Goal: Find specific page/section: Find specific page/section

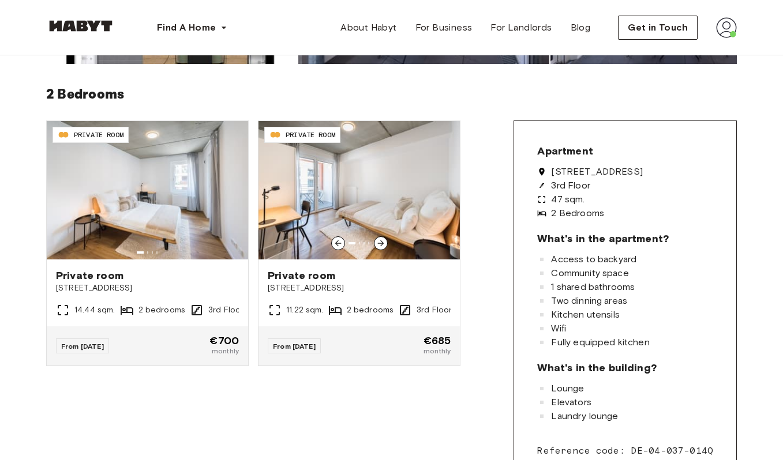
scroll to position [241, 0]
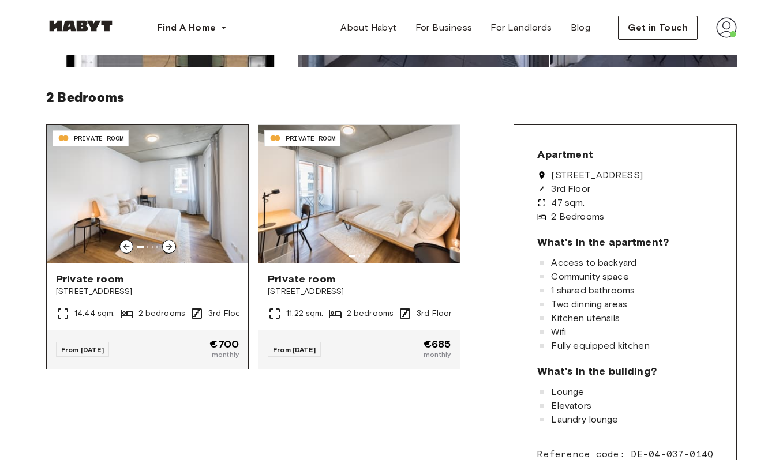
click at [172, 239] on img at bounding box center [147, 194] width 201 height 138
click at [171, 247] on icon at bounding box center [168, 246] width 9 height 9
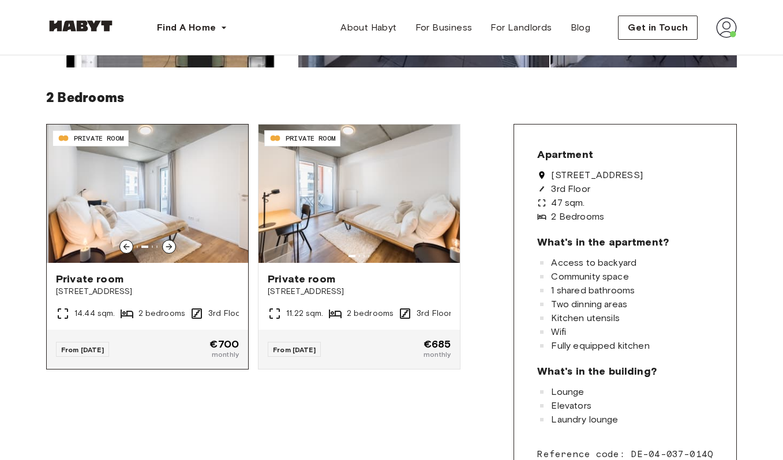
click at [171, 247] on icon at bounding box center [168, 246] width 9 height 9
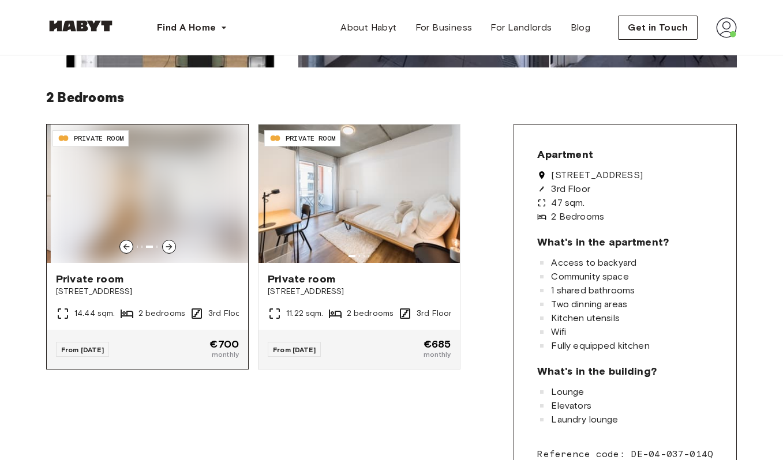
click at [171, 247] on icon at bounding box center [168, 246] width 9 height 9
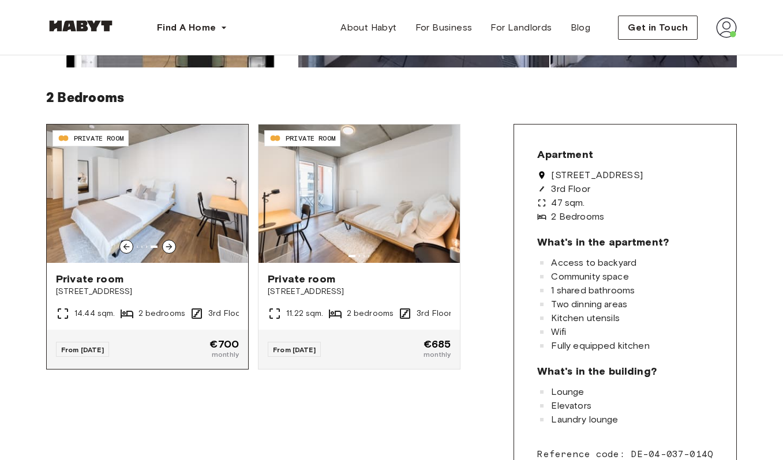
click at [171, 247] on icon at bounding box center [168, 246] width 9 height 9
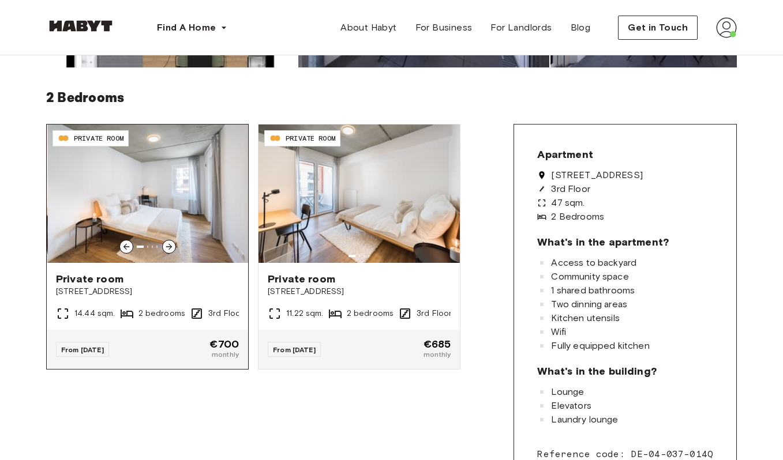
click at [171, 247] on icon at bounding box center [168, 246] width 9 height 9
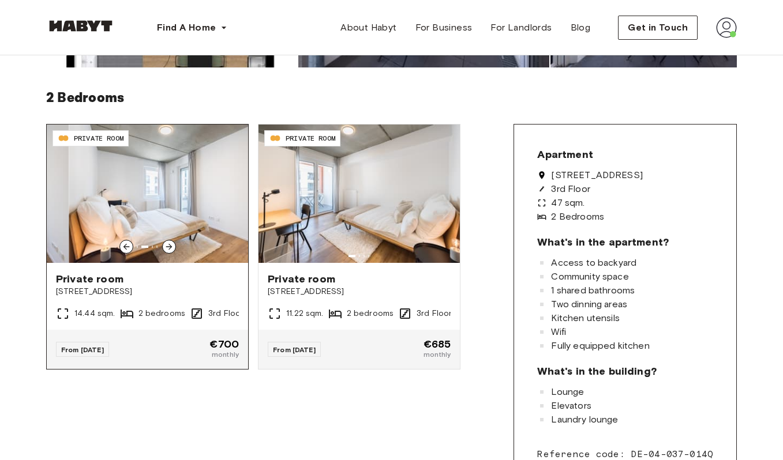
click at [171, 247] on icon at bounding box center [168, 246] width 9 height 9
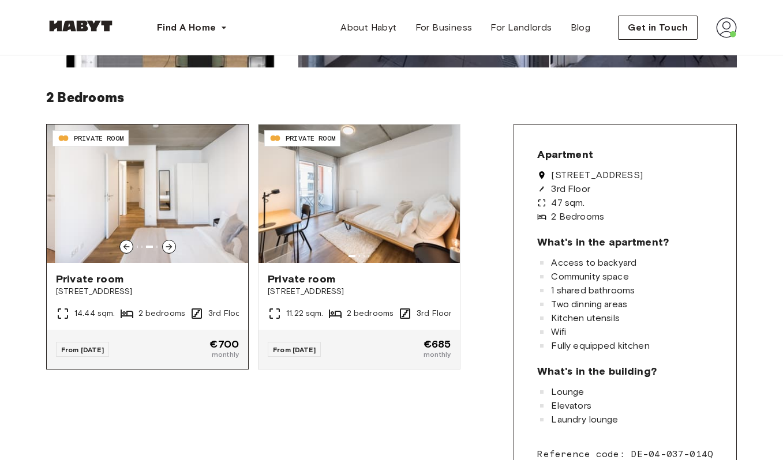
click at [171, 247] on icon at bounding box center [168, 246] width 9 height 9
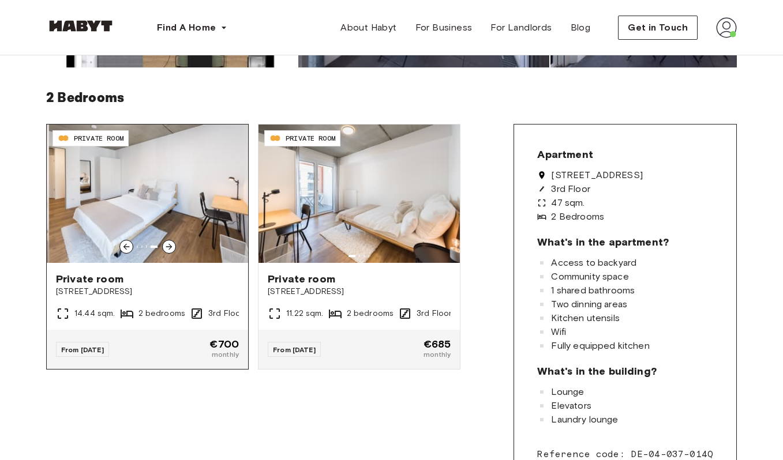
click at [171, 247] on icon at bounding box center [168, 246] width 9 height 9
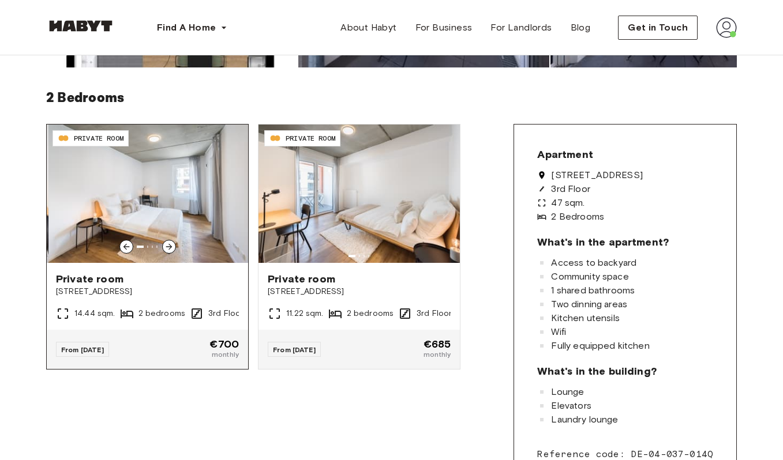
click at [171, 247] on icon at bounding box center [168, 246] width 9 height 9
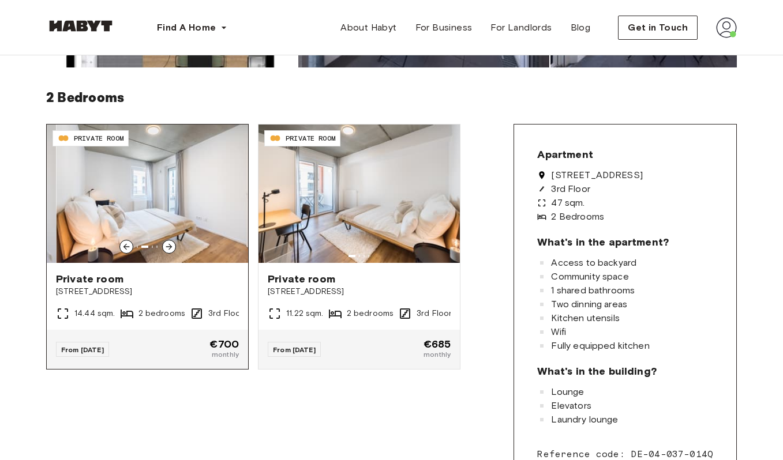
click at [171, 247] on icon at bounding box center [168, 246] width 9 height 9
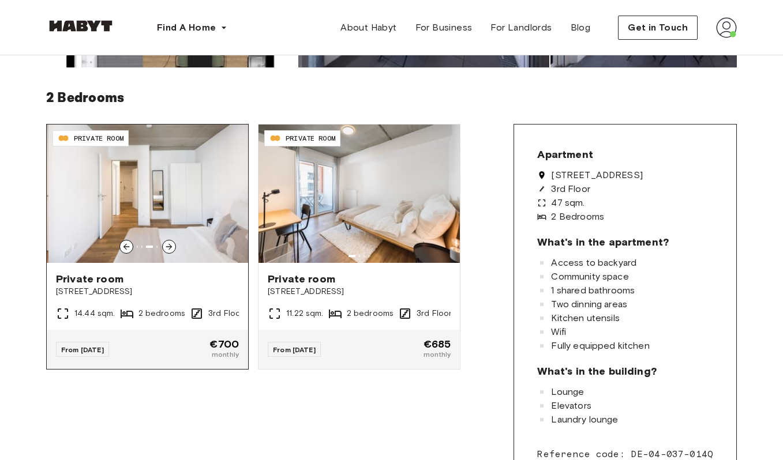
click at [171, 247] on icon at bounding box center [168, 246] width 9 height 9
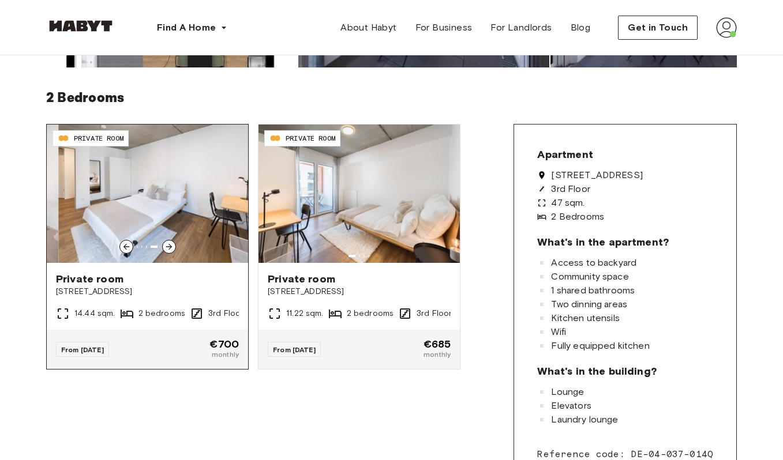
click at [171, 247] on icon at bounding box center [168, 246] width 9 height 9
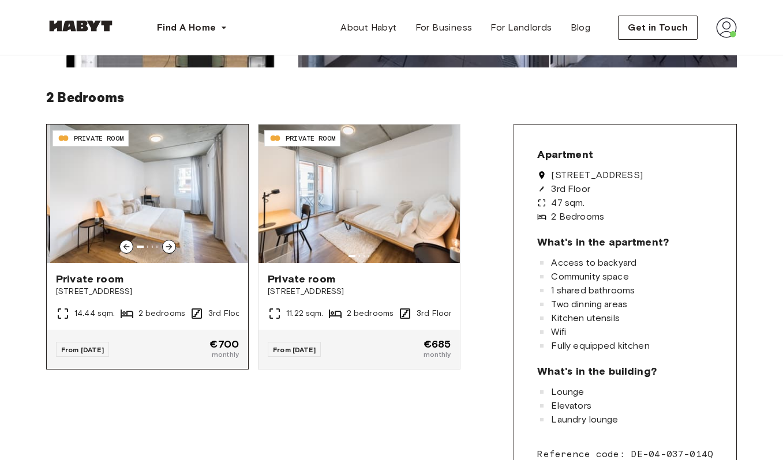
click at [171, 247] on icon at bounding box center [168, 246] width 9 height 9
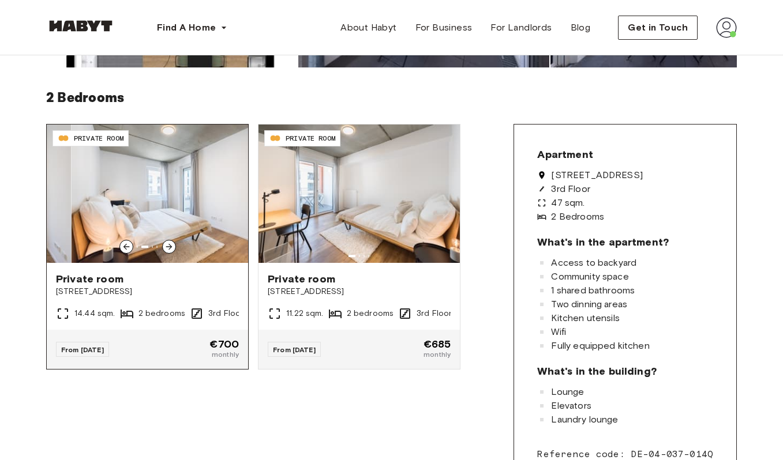
click at [171, 247] on icon at bounding box center [168, 246] width 9 height 9
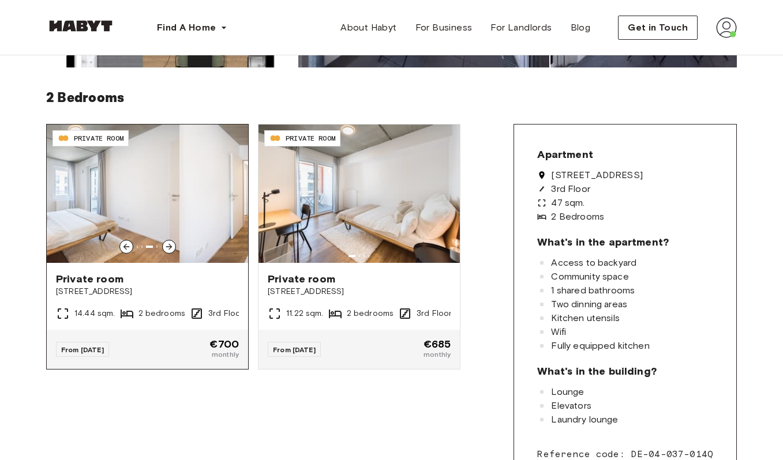
click at [171, 247] on icon at bounding box center [168, 246] width 9 height 9
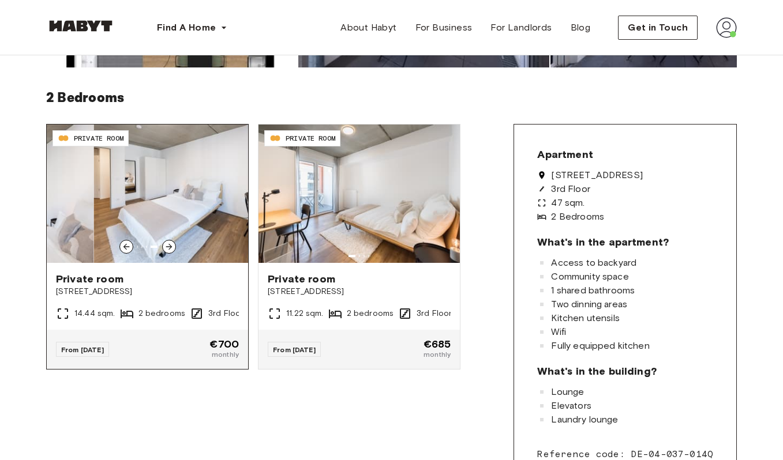
click at [171, 247] on icon at bounding box center [168, 246] width 9 height 9
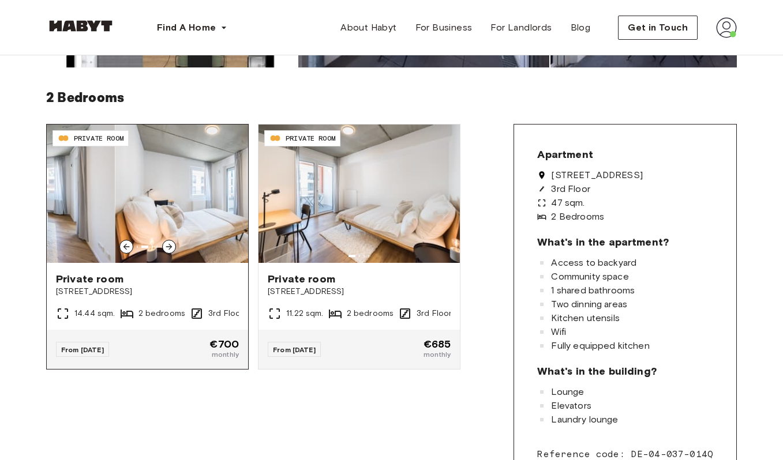
click at [171, 247] on icon at bounding box center [168, 246] width 9 height 9
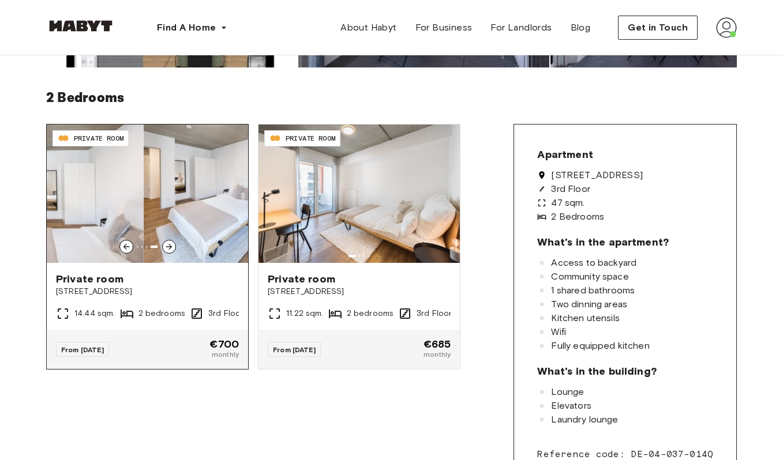
click at [171, 247] on icon at bounding box center [168, 246] width 9 height 9
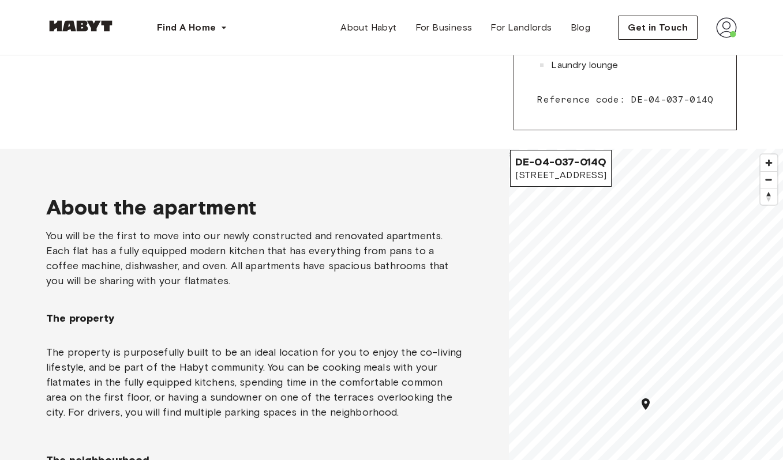
scroll to position [595, 0]
click at [578, 174] on span "[STREET_ADDRESS]" at bounding box center [560, 176] width 91 height 13
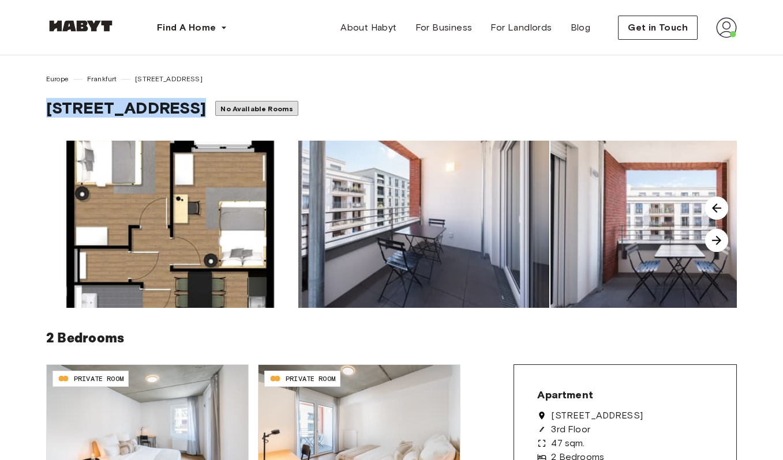
copy div "[STREET_ADDRESS]"
drag, startPoint x: 44, startPoint y: 108, endPoint x: 230, endPoint y: 112, distance: 185.2
click at [230, 112] on div "[GEOGRAPHIC_DATA] Frankfurt [STREET_ADDRESS] No Available Rooms 2 Bedrooms DE-0…" at bounding box center [391, 399] width 783 height 689
